Goal: Task Accomplishment & Management: Complete application form

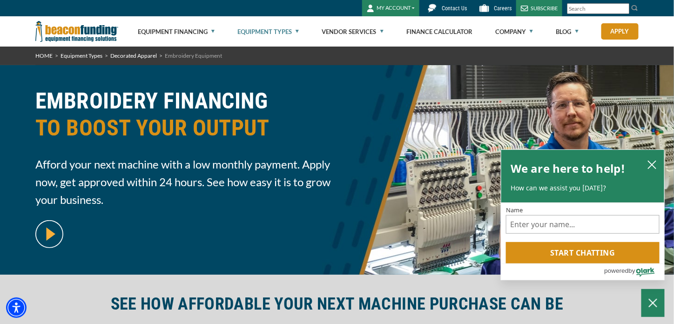
click at [283, 32] on link "Equipment Types" at bounding box center [268, 32] width 61 height 30
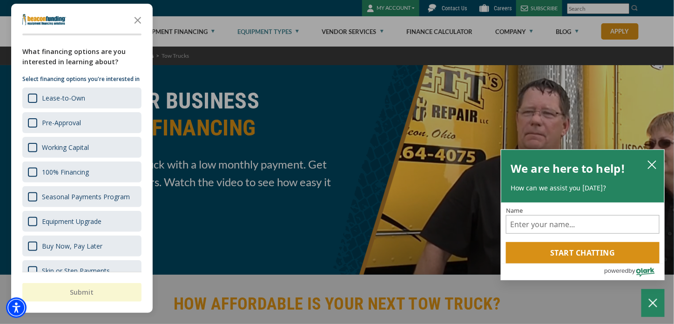
click at [286, 32] on div "button" at bounding box center [337, 162] width 674 height 324
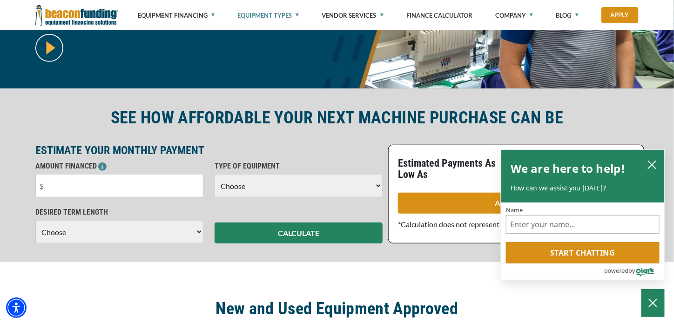
scroll to position [233, 0]
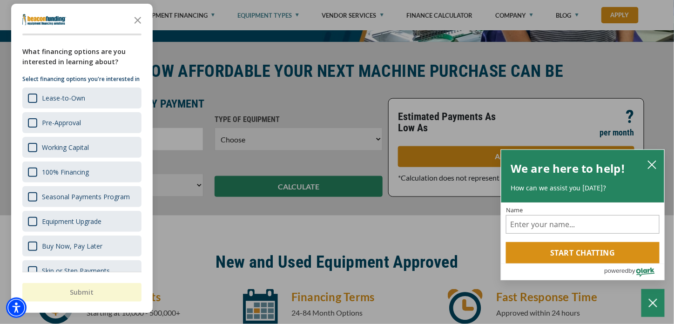
click at [238, 139] on div "button" at bounding box center [337, 162] width 674 height 324
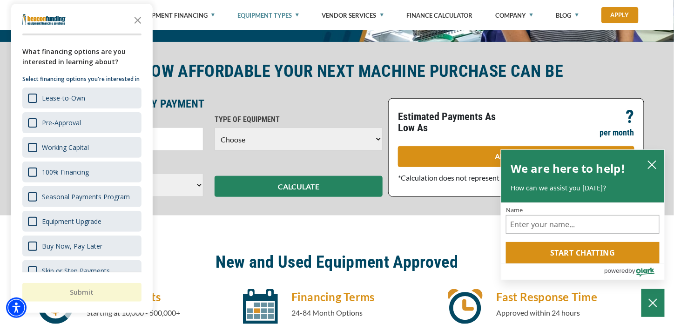
click at [238, 139] on select "Choose Backhoe Boom/Bucket Truck Chipper Commercial Mower Crane DTG/DTF Printin…" at bounding box center [299, 139] width 168 height 23
select select "1"
click at [215, 128] on select "Choose Backhoe Boom/Bucket Truck Chipper Commercial Mower Crane DTG/DTF Printin…" at bounding box center [299, 139] width 168 height 23
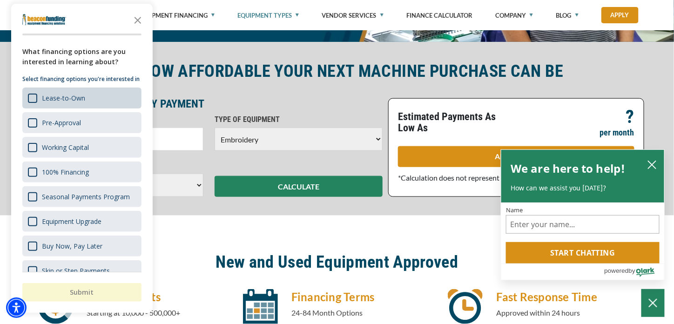
click at [96, 109] on div "Lease-to-Own" at bounding box center [81, 98] width 119 height 21
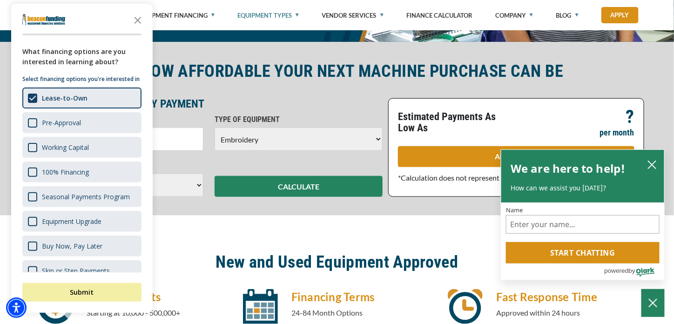
click at [168, 160] on div "AMOUNT FINANCED Please enter the Amount Financed. TYPE OF EQUIPMENT Choose Back…" at bounding box center [209, 137] width 359 height 46
click at [176, 120] on p "AMOUNT FINANCED" at bounding box center [119, 119] width 168 height 11
click at [82, 177] on div "100% Financing" at bounding box center [65, 172] width 47 height 9
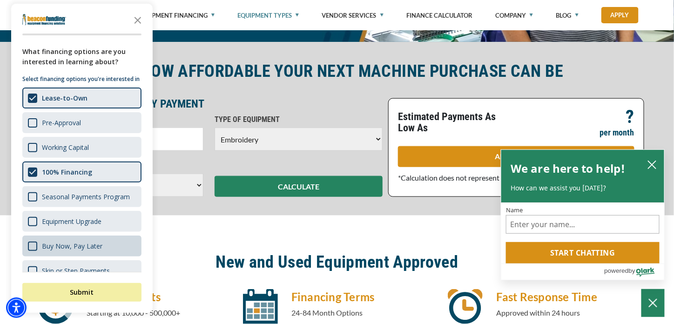
click at [91, 251] on div "Buy Now, Pay Later" at bounding box center [72, 246] width 61 height 9
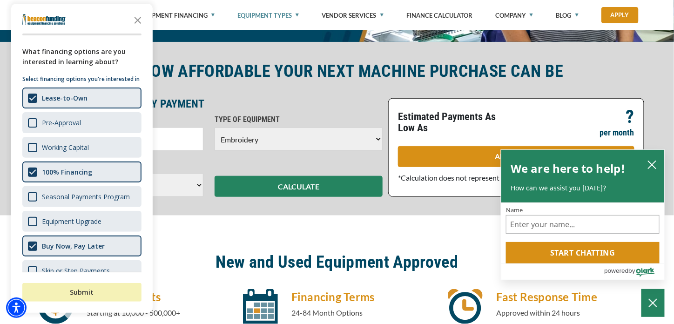
click at [89, 286] on button "Submit" at bounding box center [81, 292] width 119 height 19
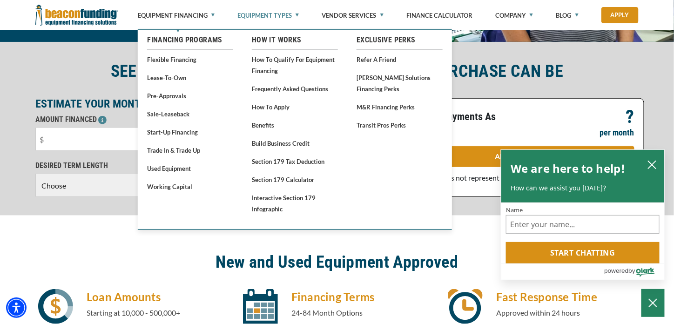
drag, startPoint x: 190, startPoint y: 12, endPoint x: 117, endPoint y: 60, distance: 87.3
click at [117, 60] on div "SEE HOW AFFORDABLE YOUR NEXT MACHINE PURCHASE CAN BE ESTIMATE YOUR MONTHLY PAYM…" at bounding box center [337, 129] width 674 height 174
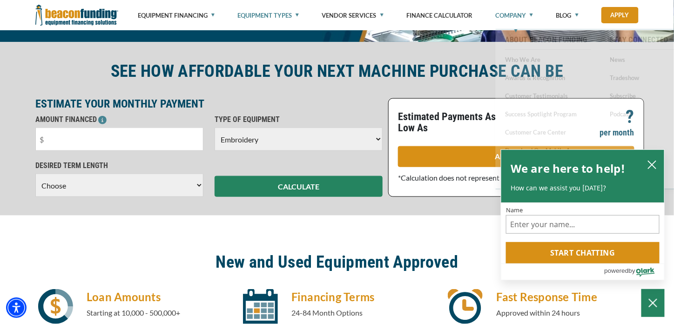
click at [517, 14] on link "Company" at bounding box center [515, 15] width 38 height 31
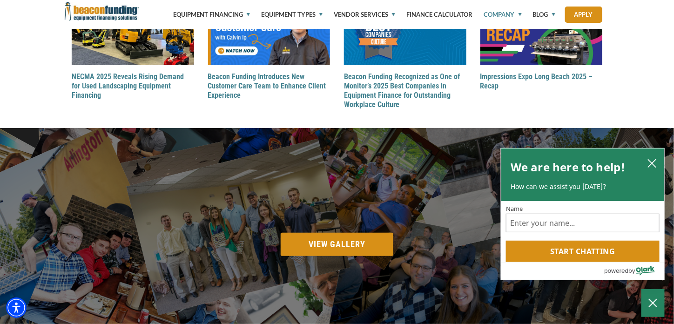
scroll to position [1071, 0]
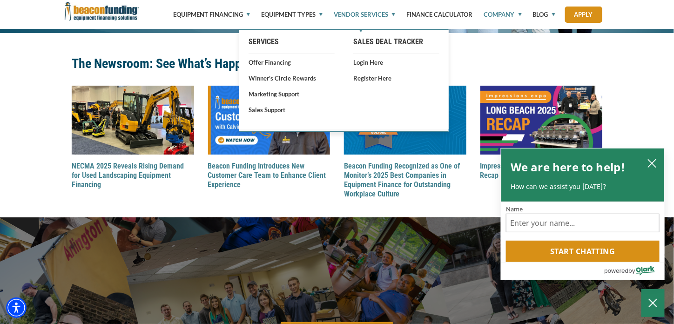
click at [388, 14] on link "Vendor Services" at bounding box center [359, 14] width 72 height 29
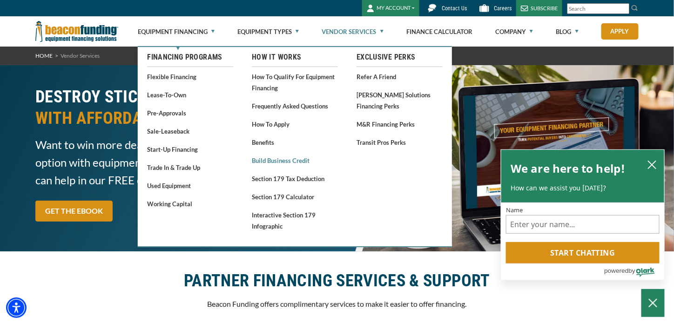
click at [263, 164] on link "Build Business Credit" at bounding box center [295, 161] width 86 height 12
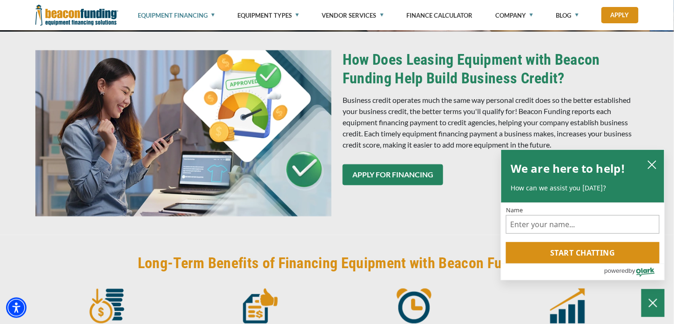
scroll to position [233, 0]
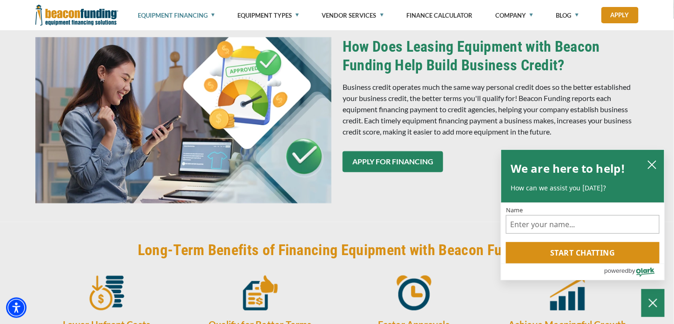
click at [255, 131] on img at bounding box center [183, 120] width 296 height 166
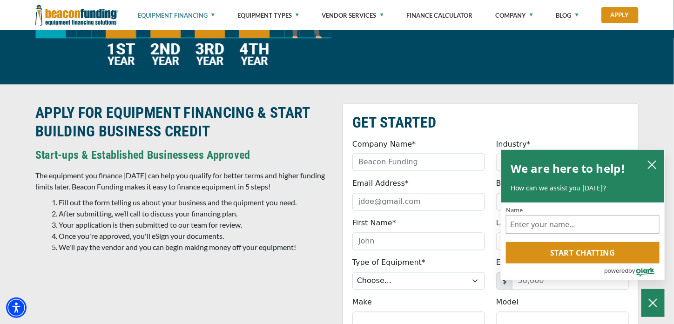
scroll to position [1659, 0]
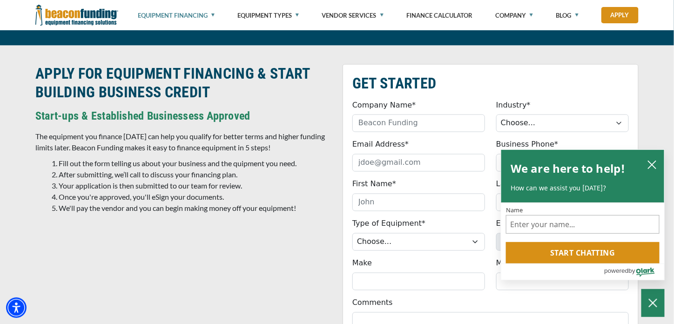
drag, startPoint x: 248, startPoint y: 148, endPoint x: 195, endPoint y: 224, distance: 92.3
click at [195, 224] on p at bounding box center [183, 227] width 296 height 11
click at [649, 170] on icon "close chatbox" at bounding box center [652, 164] width 9 height 9
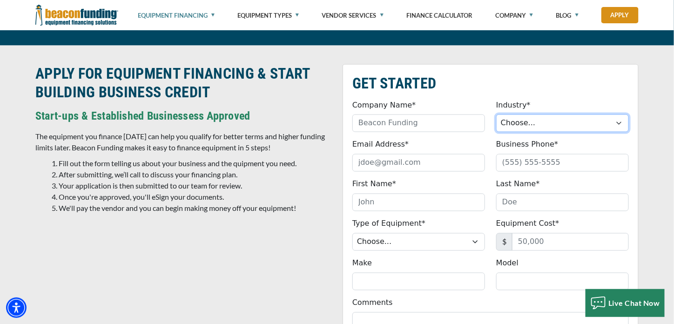
click at [511, 128] on select "Choose... Towing Landscape/Hardscape Decorated Apparel Septic Light Constructio…" at bounding box center [563, 124] width 133 height 18
select select "3"
click at [497, 115] on select "Choose... Towing Landscape/Hardscape Decorated Apparel Septic Light Constructio…" at bounding box center [563, 124] width 133 height 18
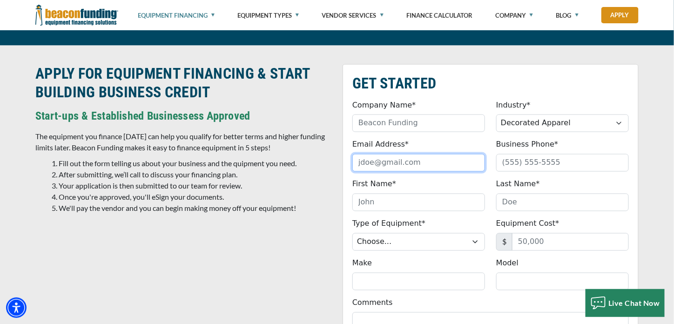
click at [435, 167] on input "Email Address*" at bounding box center [419, 163] width 133 height 18
type input "jsparks@sparkstrendznmore1.com"
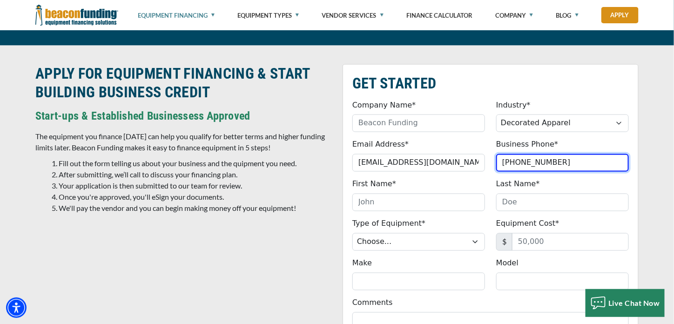
type input "(270) 906-8099"
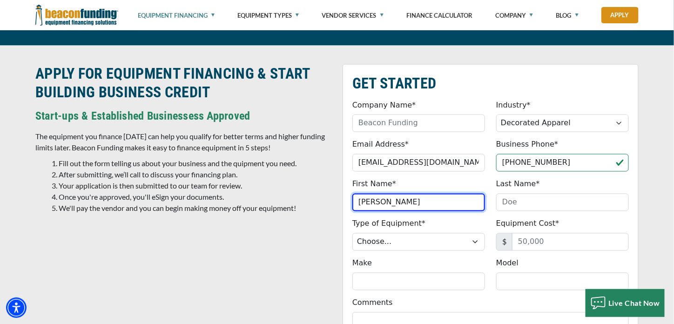
type input "Jeanine"
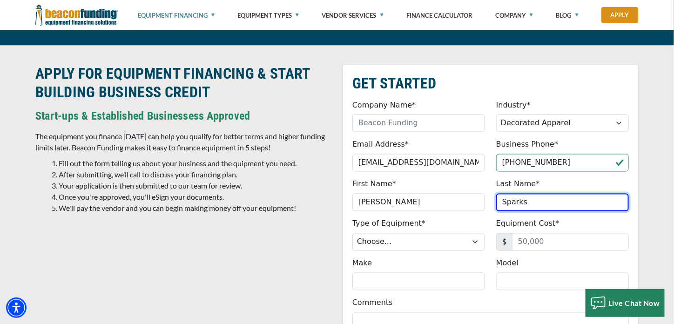
type input "Sparks"
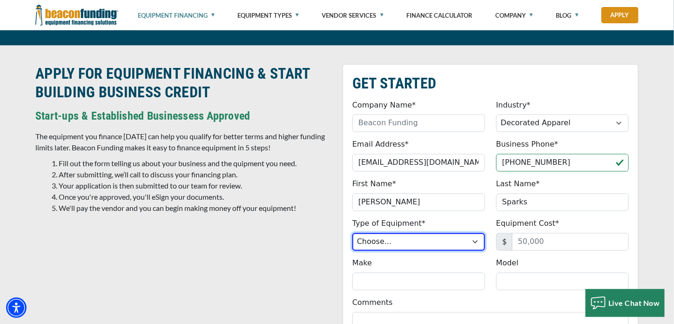
click at [439, 238] on select "Choose... Backhoe Boom/Bucket Truck Chipper Commercial Mower Crane DTG/DTF Prin…" at bounding box center [419, 242] width 133 height 18
select select "1"
click at [353, 233] on select "Choose... Backhoe Boom/Bucket Truck Chipper Commercial Mower Crane DTG/DTF Prin…" at bounding box center [419, 242] width 133 height 18
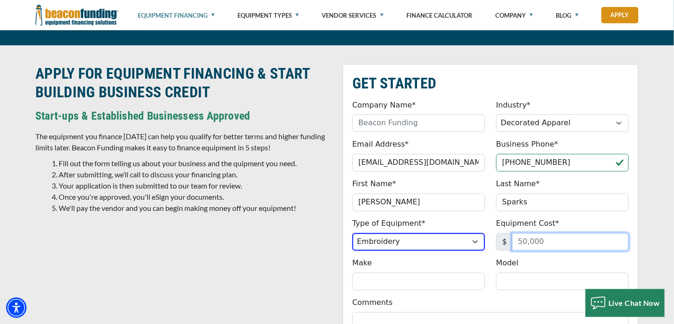
click at [541, 237] on input "Equipment Cost*" at bounding box center [570, 242] width 117 height 18
type input "1,600"
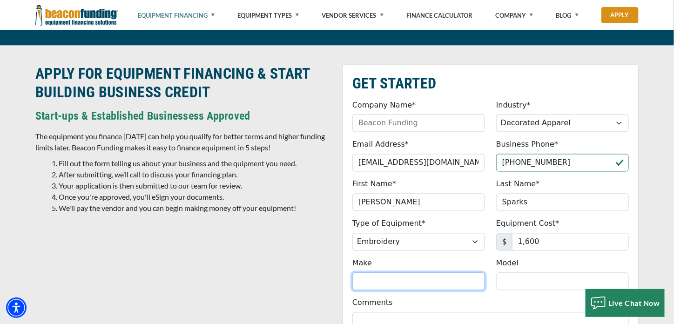
click at [434, 279] on input "Make" at bounding box center [419, 282] width 133 height 18
paste input "Bernette"
type input "Bernette"
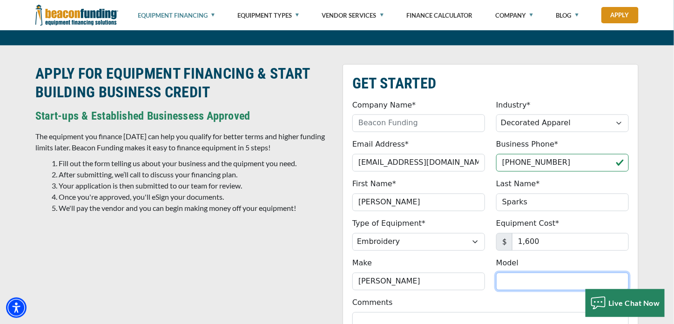
click at [506, 280] on input "Model" at bounding box center [563, 282] width 133 height 18
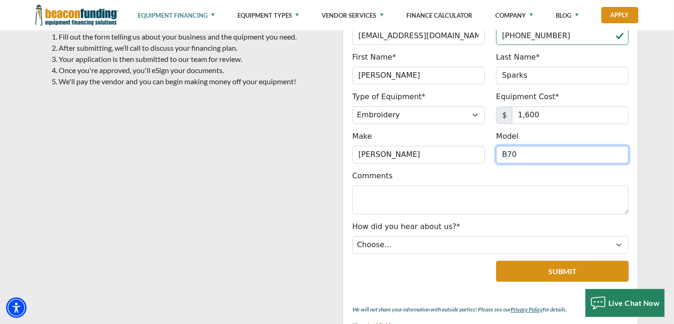
scroll to position [1798, 0]
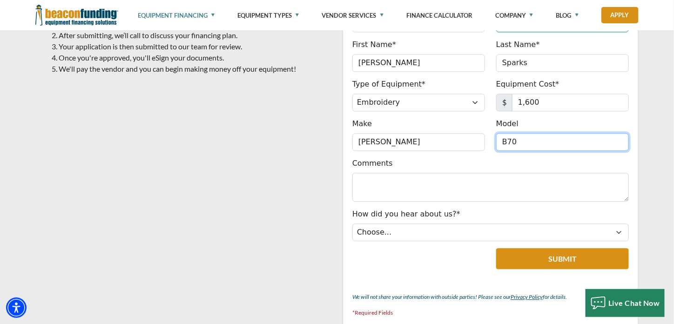
type input "B70"
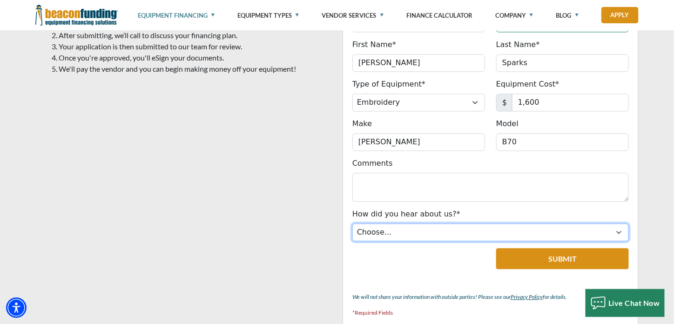
click at [427, 225] on select "Choose... Internet Search Vendor Referral Word of Mouth Client Referral Email E…" at bounding box center [491, 233] width 277 height 18
select select "5"
click at [353, 224] on select "Choose... Internet Search Vendor Referral Word of Mouth Client Referral Email E…" at bounding box center [491, 233] width 277 height 18
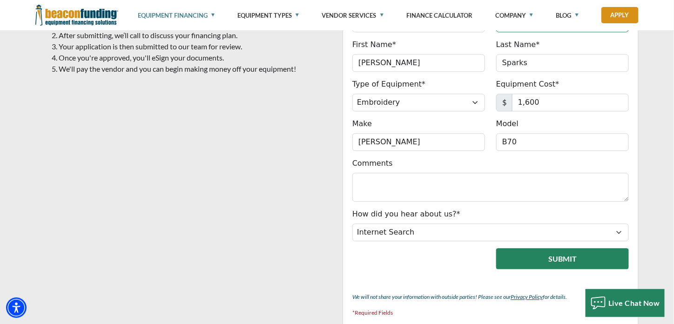
click at [542, 248] on button "Submit" at bounding box center [563, 258] width 133 height 21
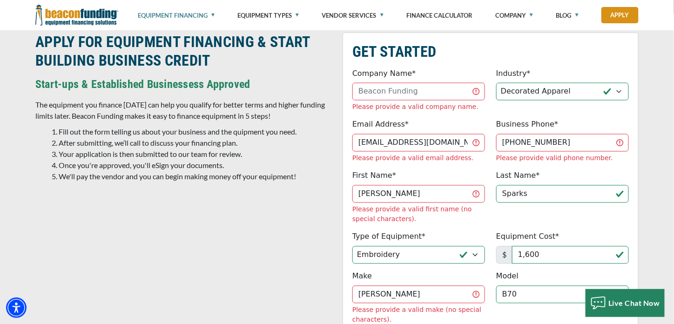
scroll to position [1670, 0]
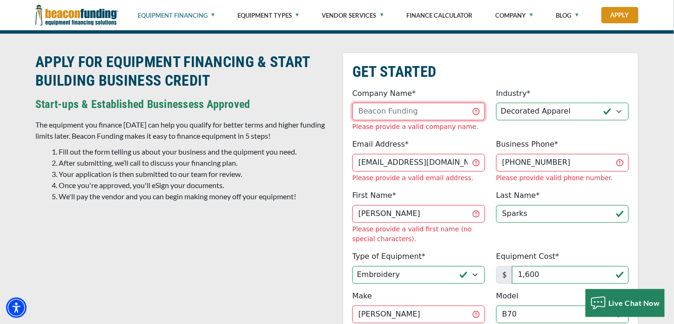
click at [417, 113] on input "Company Name*" at bounding box center [419, 112] width 133 height 18
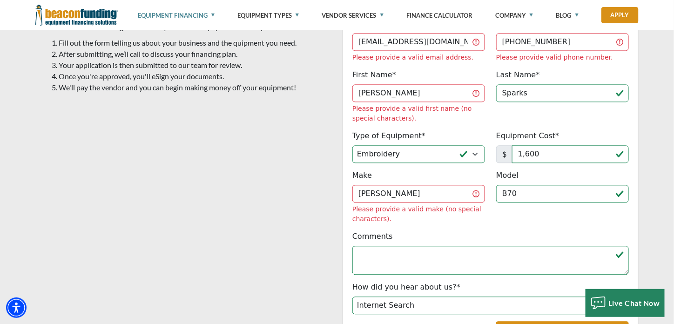
scroll to position [1810, 0]
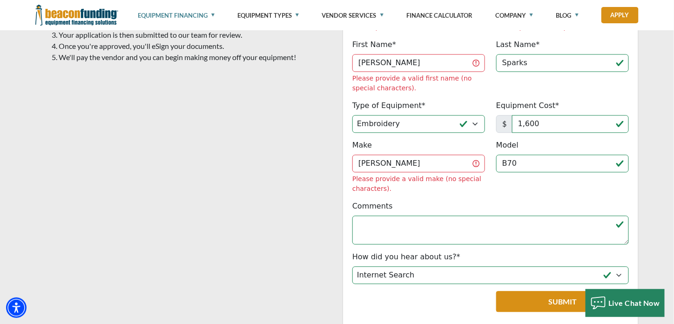
type input "Sparks Trendz n More LLC"
click at [536, 291] on button "Submit" at bounding box center [563, 301] width 133 height 21
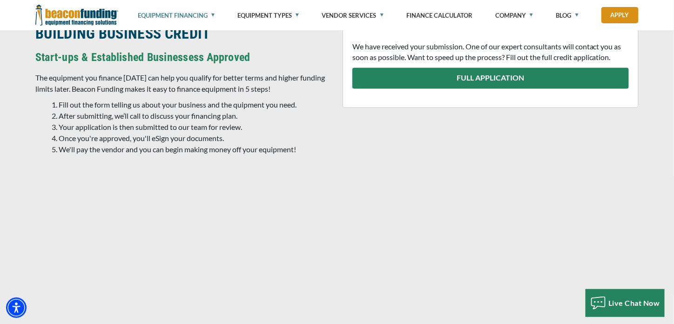
scroll to position [1683, 0]
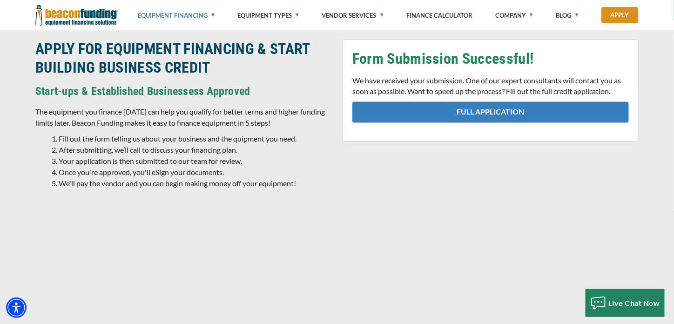
click at [528, 106] on link "FULL APPLICATION" at bounding box center [491, 112] width 277 height 21
